Goal: Find contact information: Find contact information

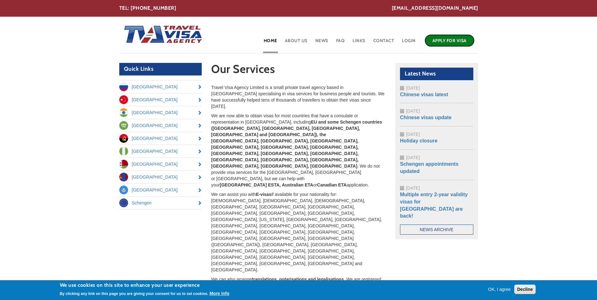
click at [449, 37] on link "Apply for Visa" at bounding box center [450, 40] width 50 height 13
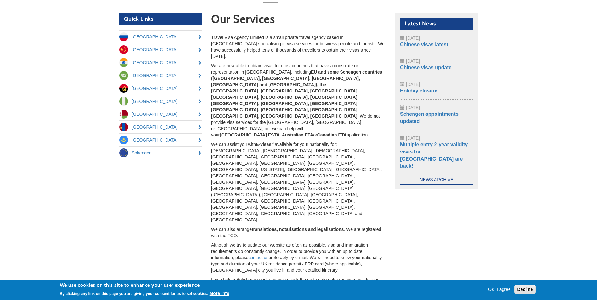
scroll to position [14, 0]
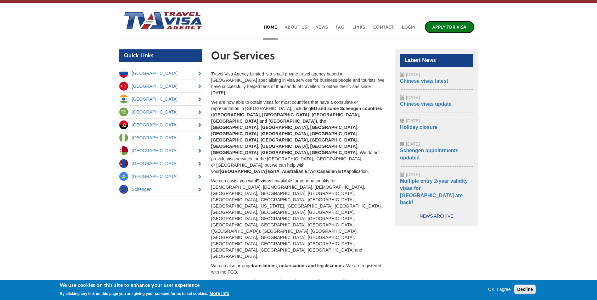
click at [440, 24] on link "Apply for Visa" at bounding box center [450, 27] width 50 height 13
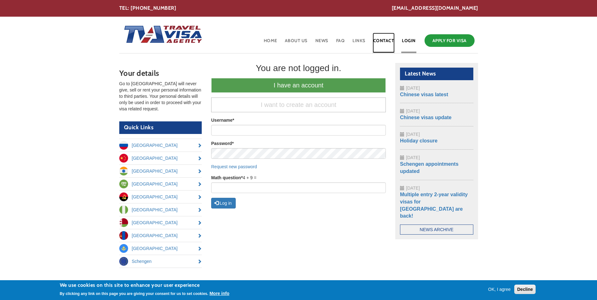
click at [391, 41] on link "Contact" at bounding box center [384, 43] width 22 height 20
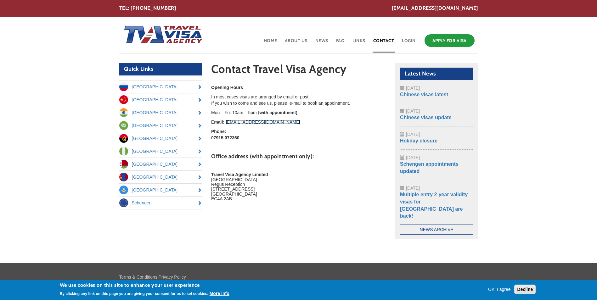
click at [278, 121] on link "[EMAIL_ADDRESS][DOMAIN_NAME]" at bounding box center [263, 122] width 75 height 5
click at [390, 104] on section "Contact Travel Visa Agency Opening Hours In most cases visas are arranged by em…" at bounding box center [298, 146] width 184 height 167
drag, startPoint x: 290, startPoint y: 123, endPoint x: 226, endPoint y: 125, distance: 63.9
click at [226, 125] on p "Email: office@travelvisaagency.co.uk" at bounding box center [298, 122] width 175 height 6
copy link "[EMAIL_ADDRESS][DOMAIN_NAME]"
